Goal: Information Seeking & Learning: Stay updated

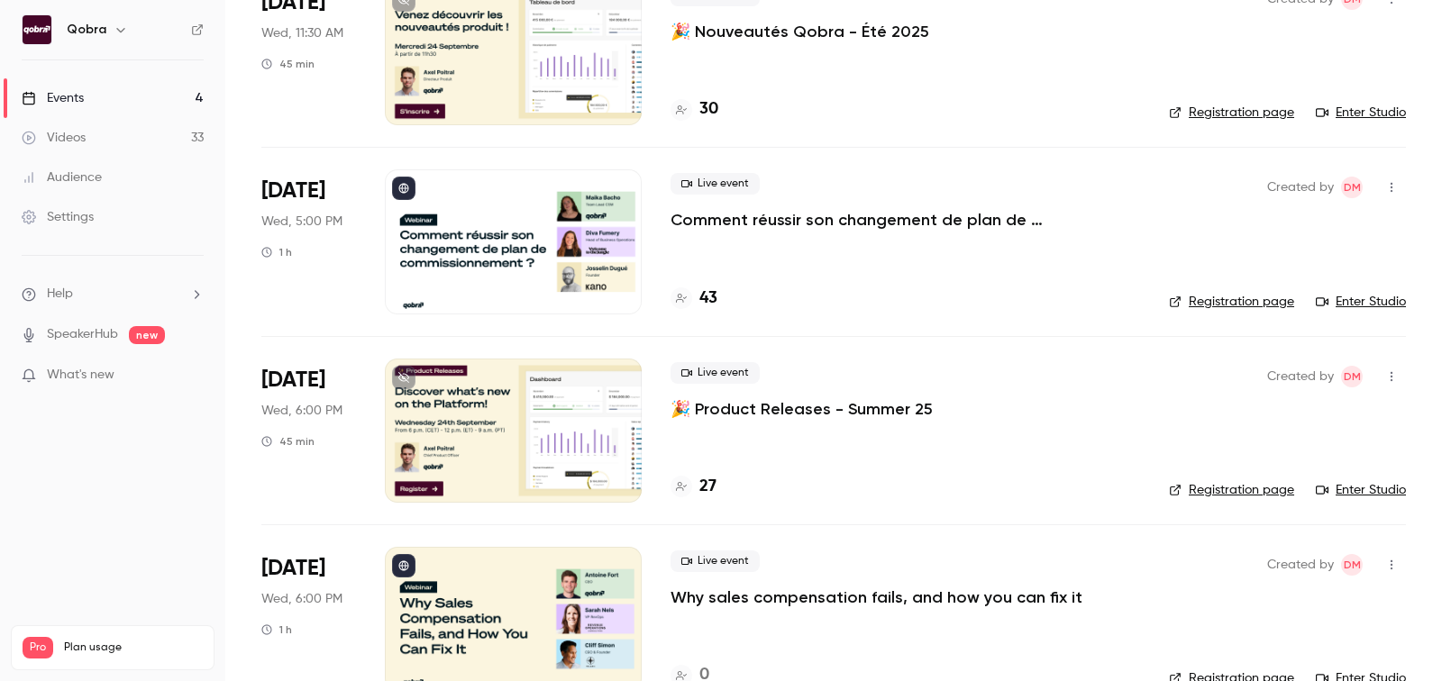
scroll to position [214, 0]
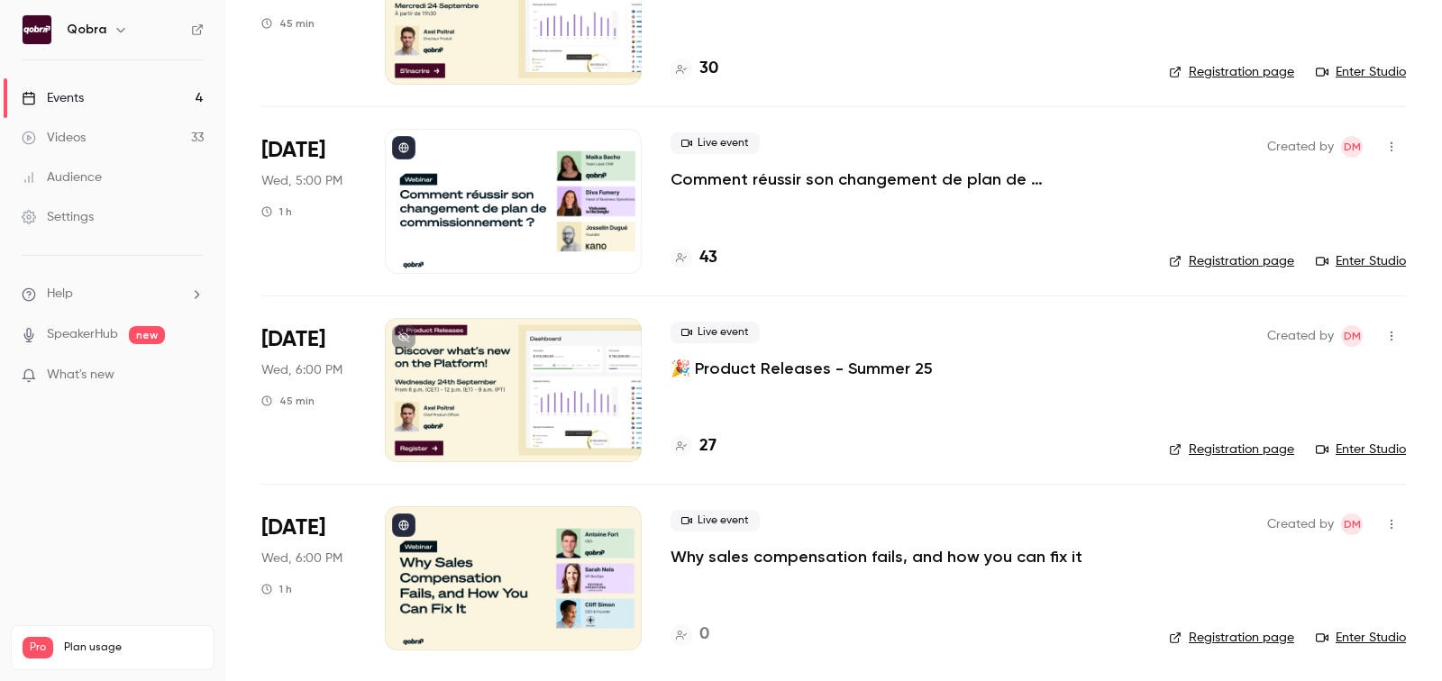
click at [711, 251] on h4 "43" at bounding box center [708, 258] width 18 height 24
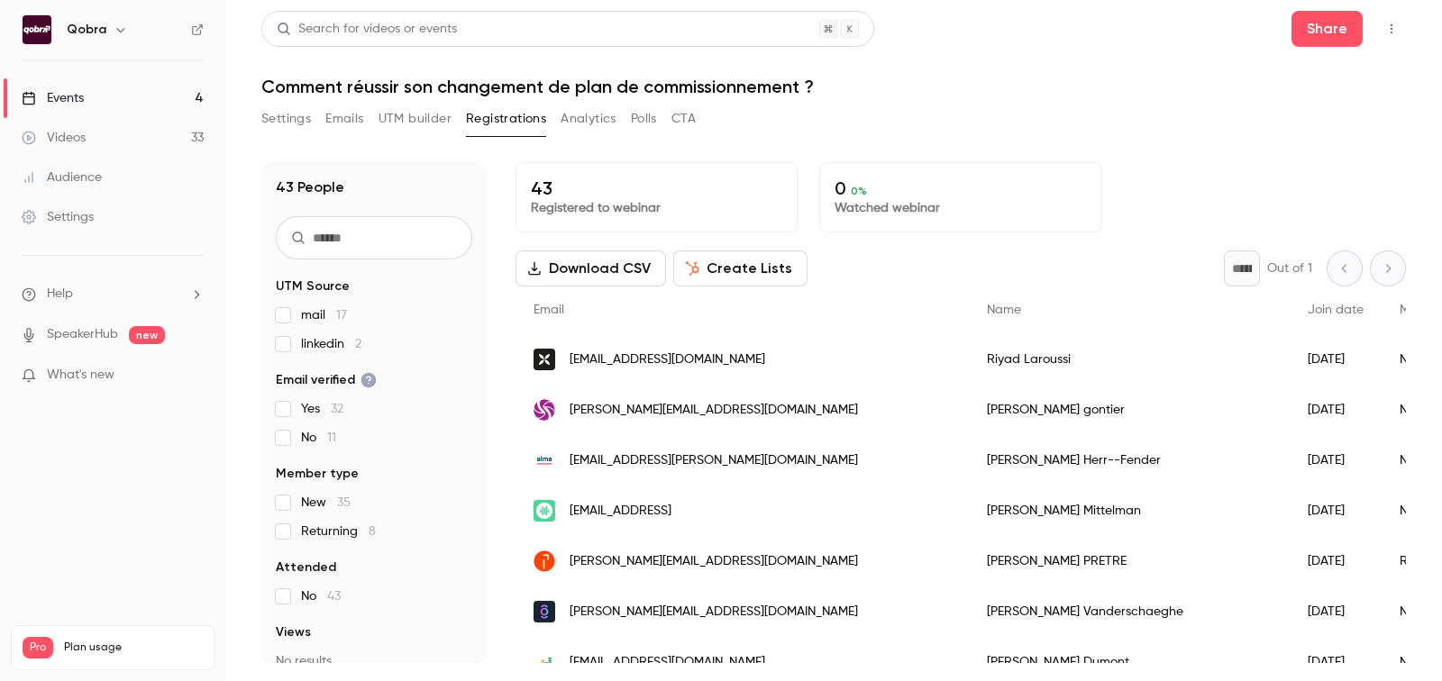
scroll to position [13, 0]
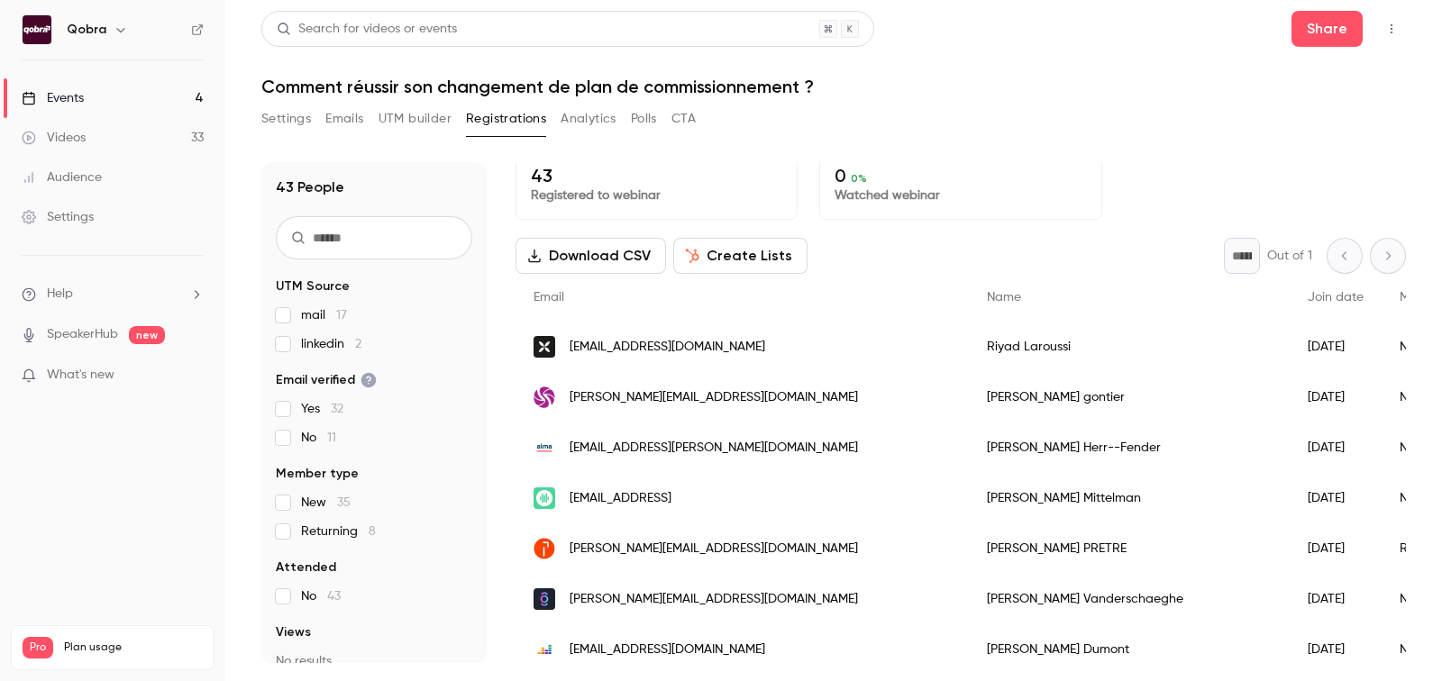
click at [75, 100] on div "Events" at bounding box center [53, 98] width 62 height 18
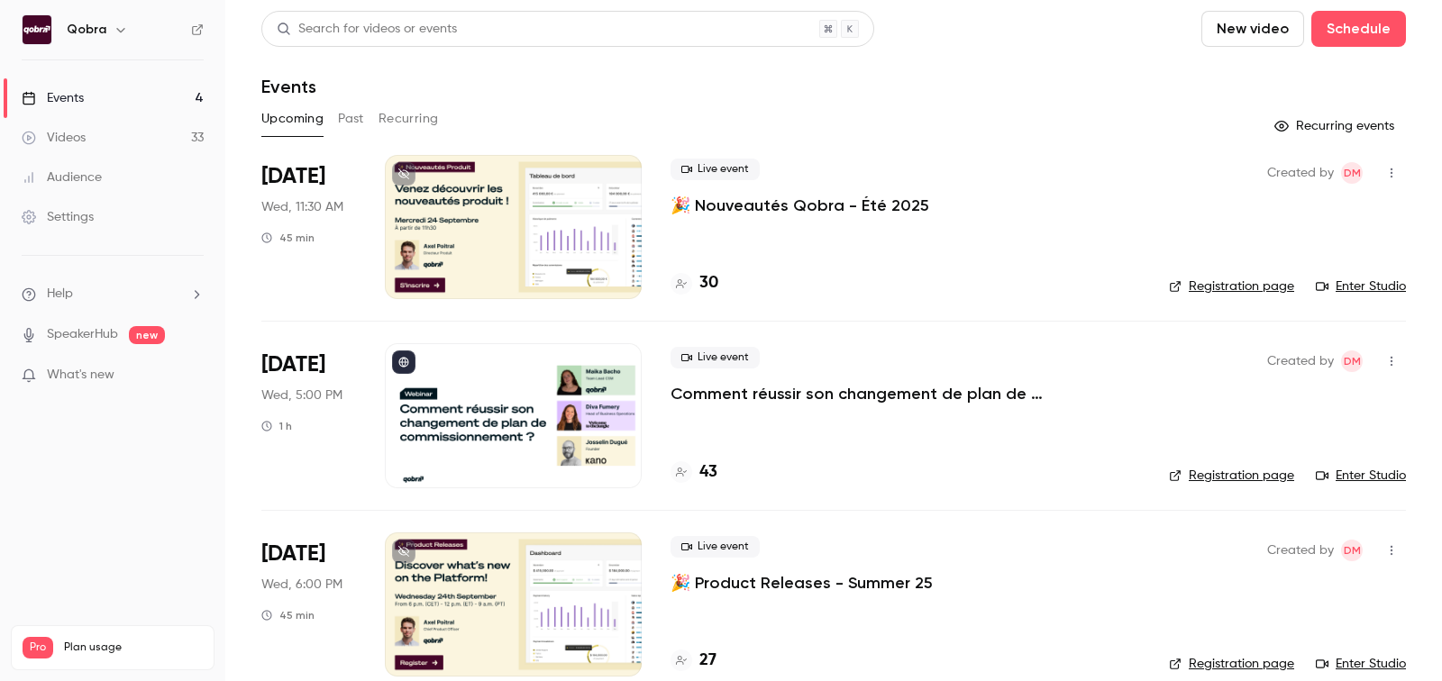
click at [706, 286] on h4 "30" at bounding box center [708, 283] width 19 height 24
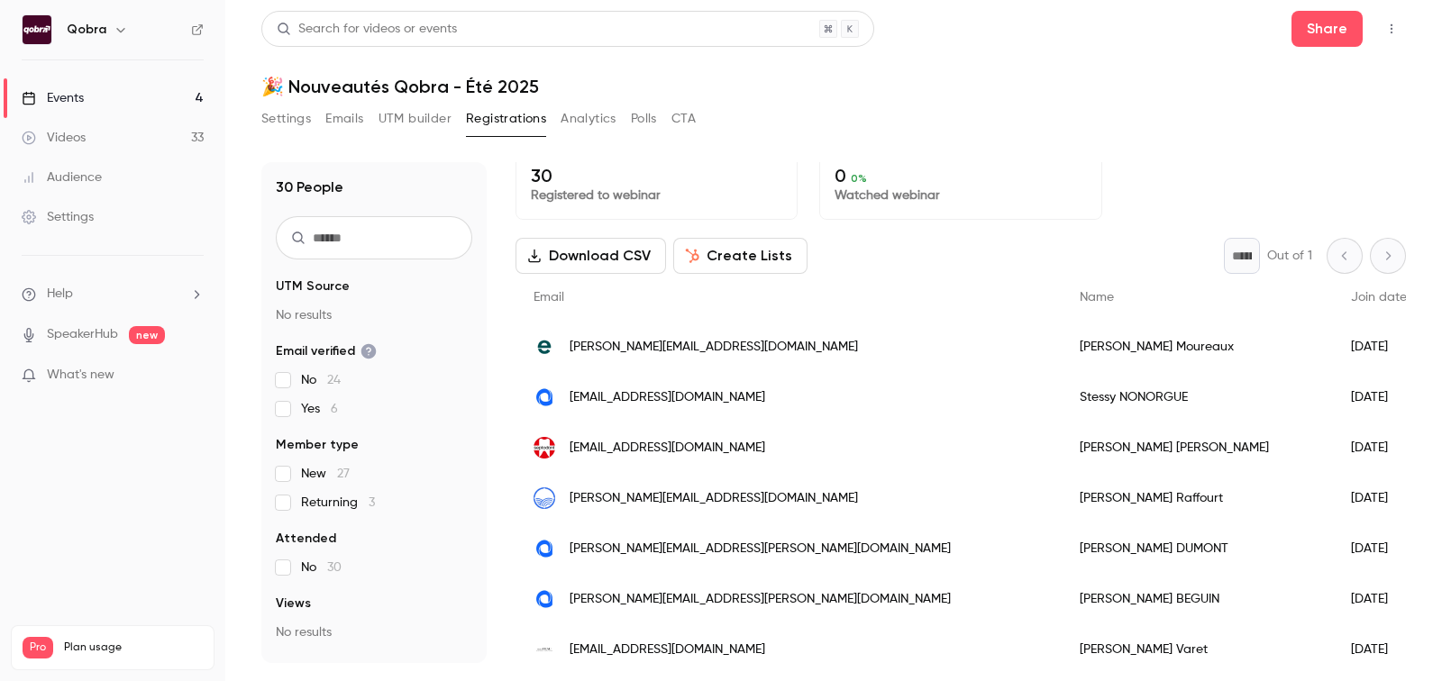
scroll to position [15, 0]
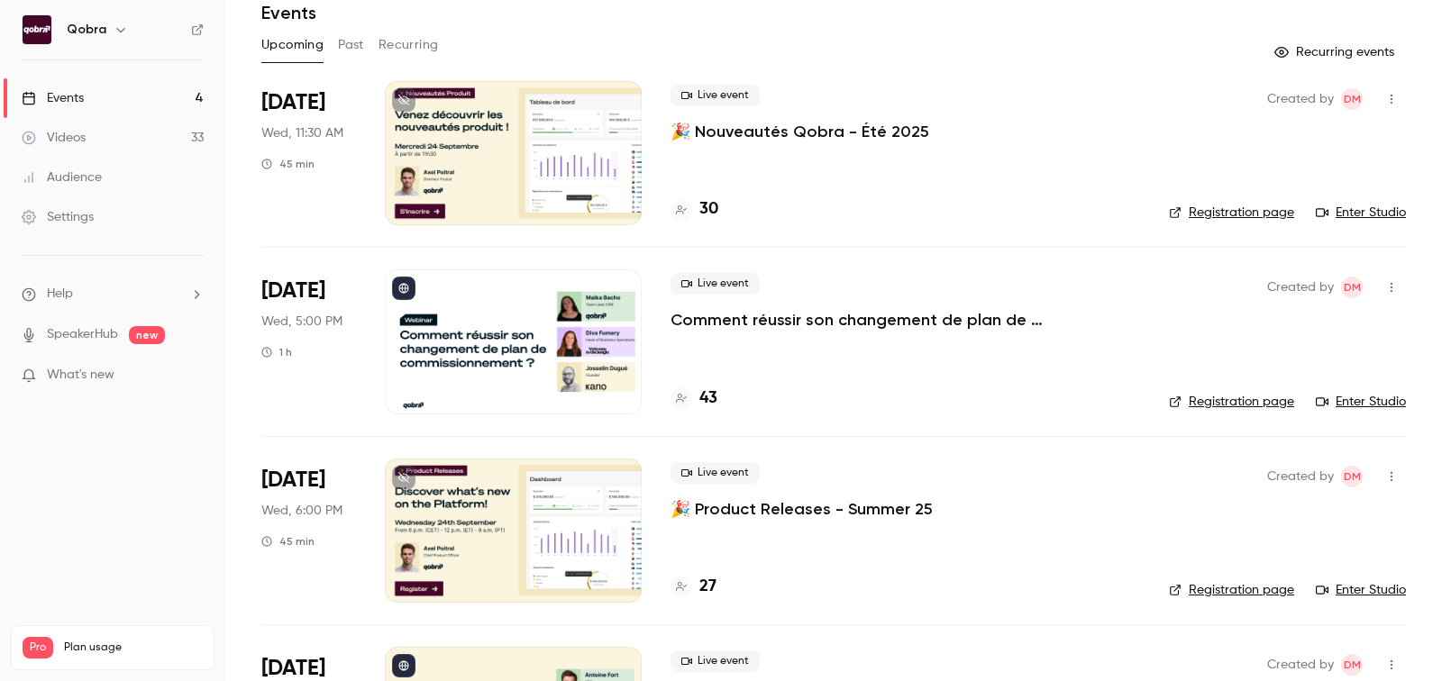
scroll to position [135, 0]
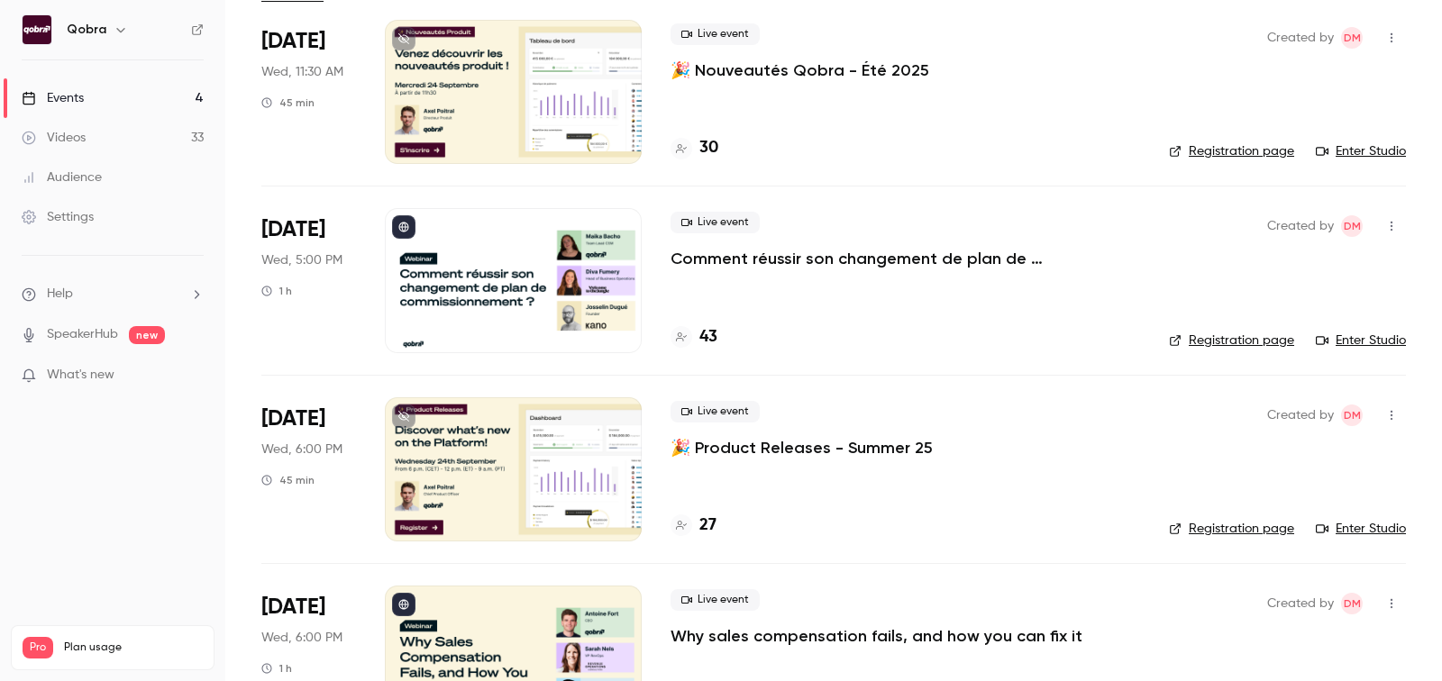
click at [715, 517] on h4 "27" at bounding box center [707, 526] width 17 height 24
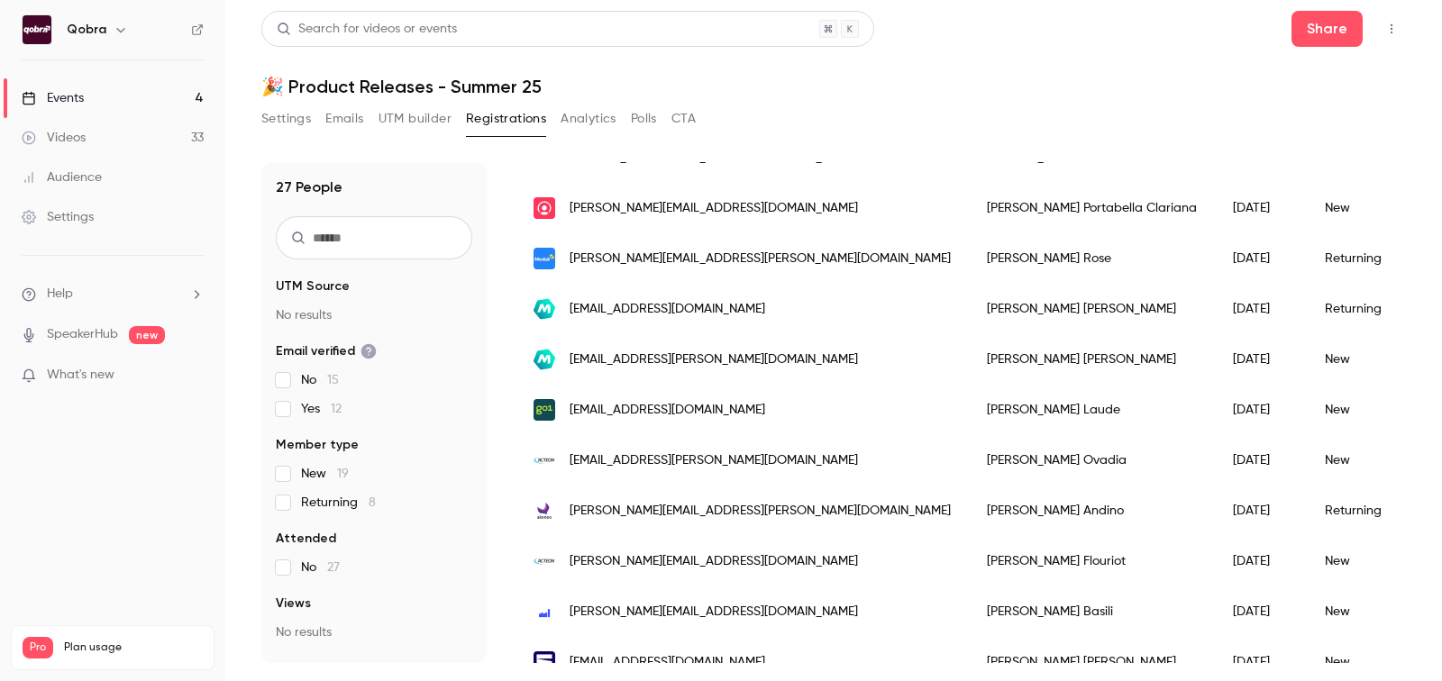
scroll to position [759, 0]
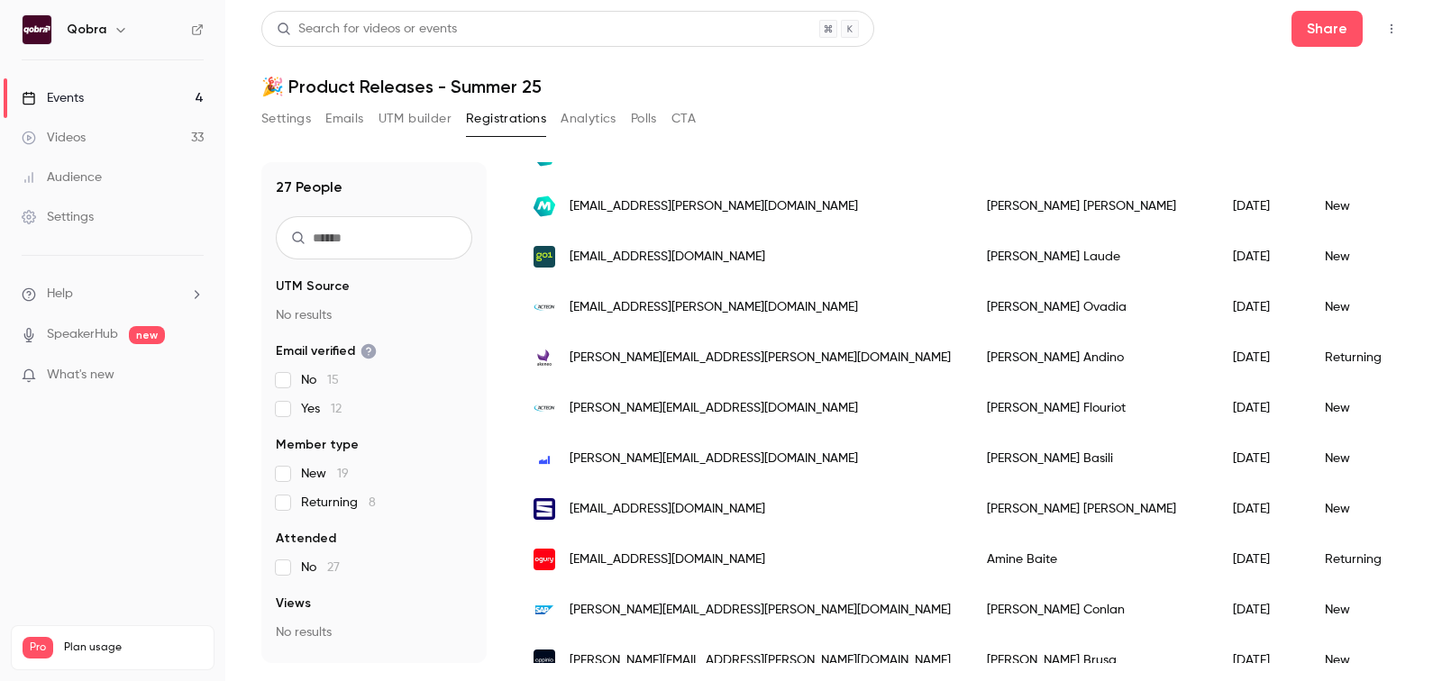
click at [114, 90] on link "Events 4" at bounding box center [112, 98] width 225 height 40
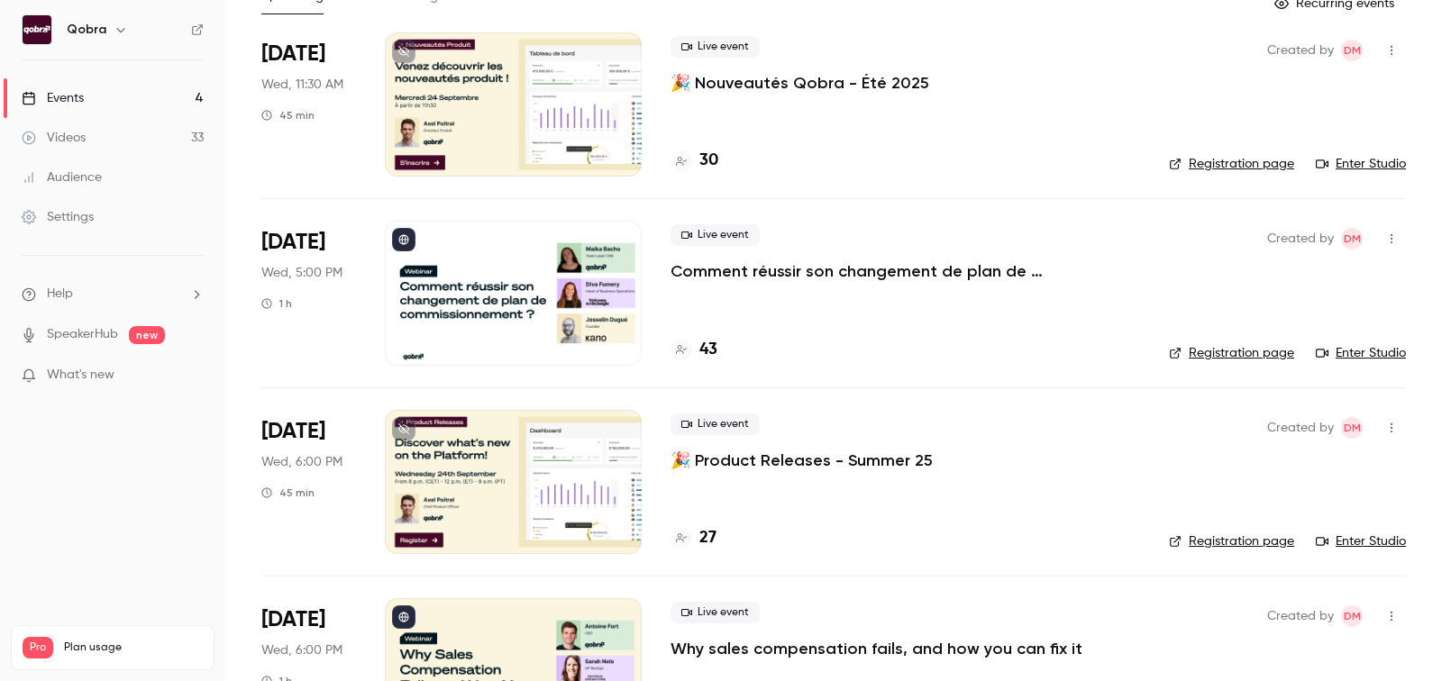
scroll to position [214, 0]
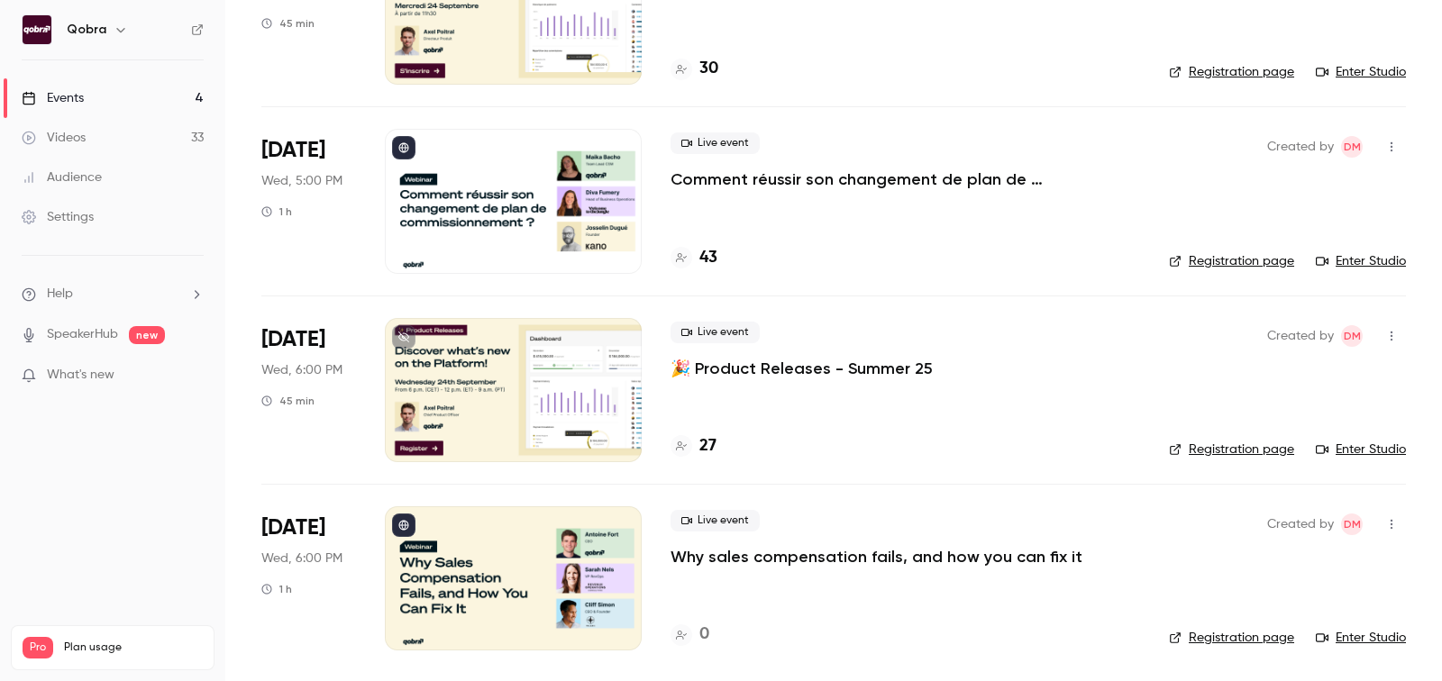
click at [703, 639] on h4 "0" at bounding box center [704, 635] width 10 height 24
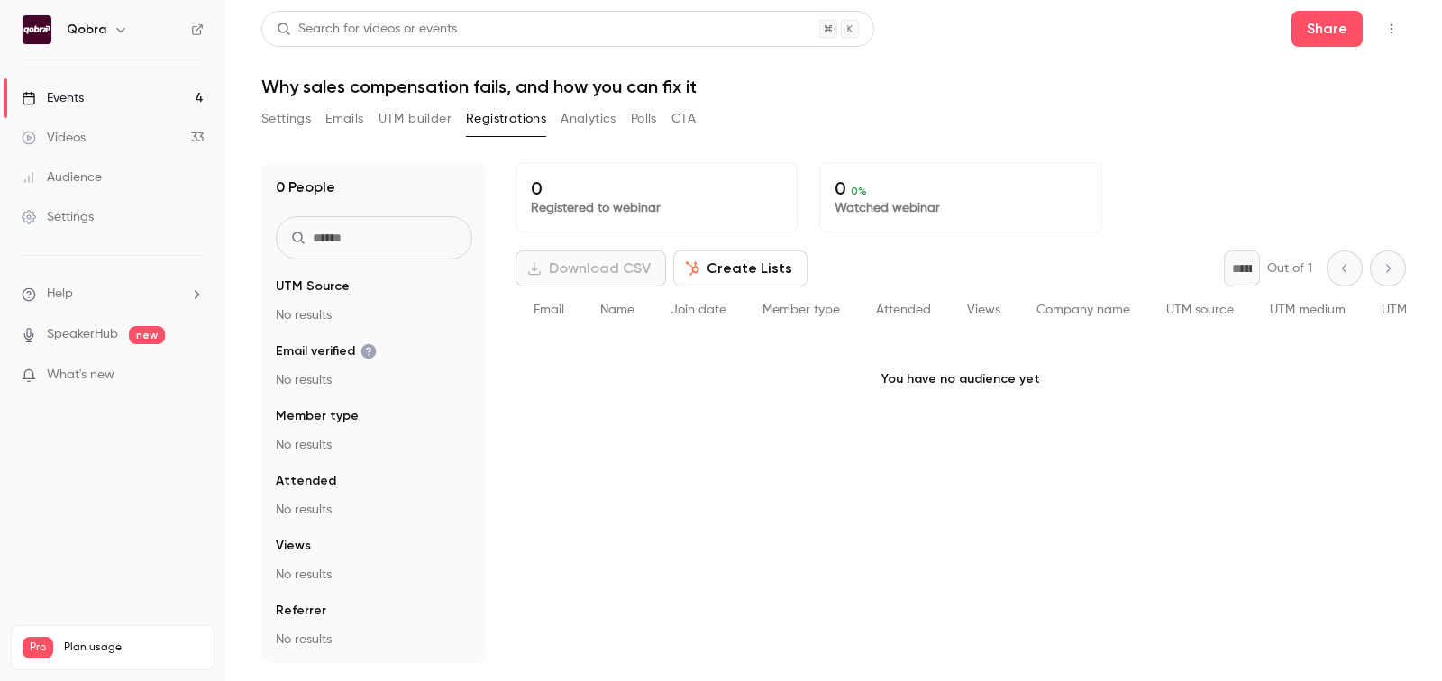
click at [124, 110] on link "Events 4" at bounding box center [112, 98] width 225 height 40
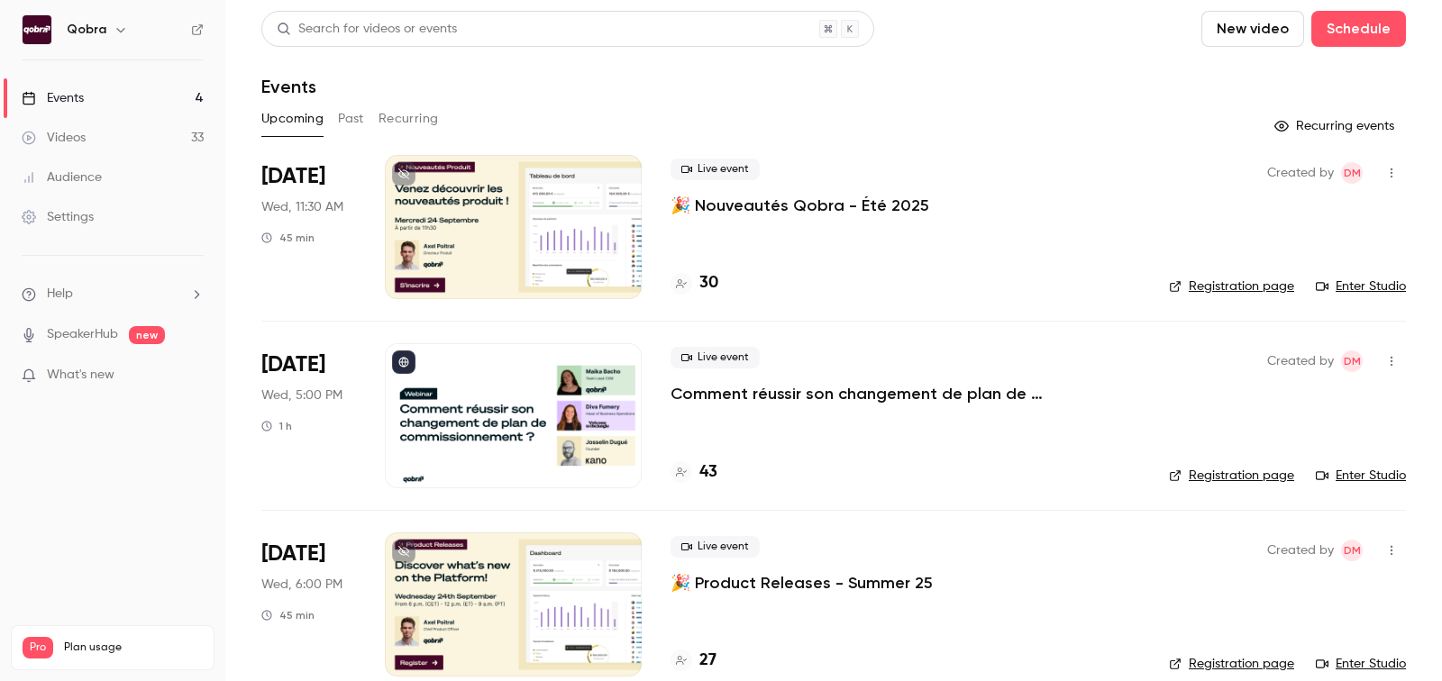
click at [96, 384] on li "What's new" at bounding box center [113, 377] width 182 height 23
click at [89, 377] on span "What's new" at bounding box center [81, 375] width 68 height 19
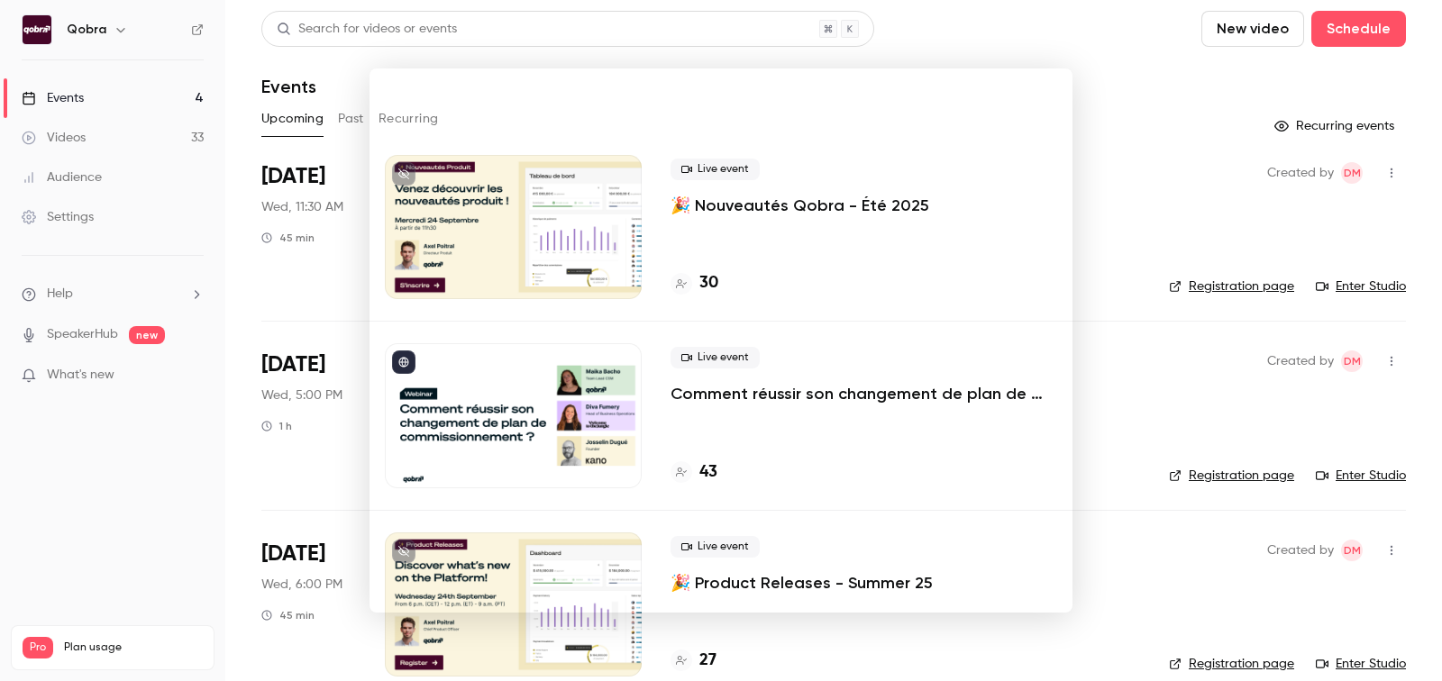
click at [1172, 325] on div at bounding box center [721, 340] width 1442 height 681
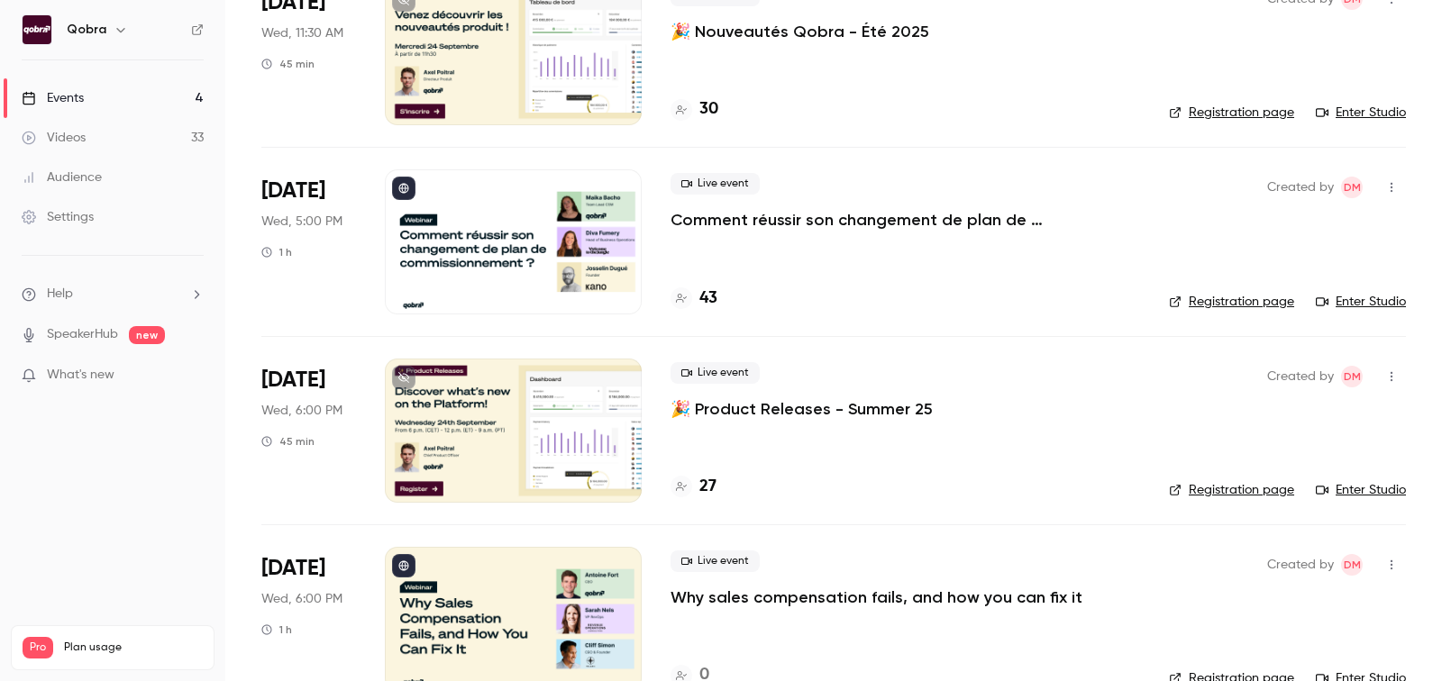
scroll to position [214, 0]
